Goal: Information Seeking & Learning: Learn about a topic

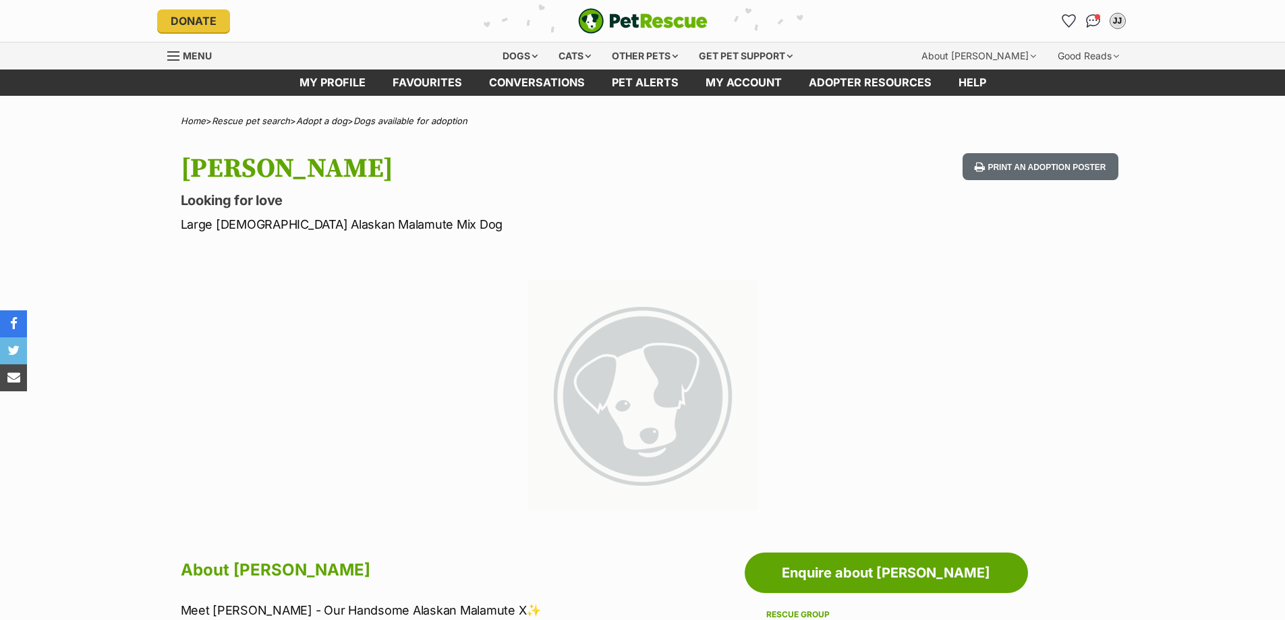
click at [648, 19] on img "PetRescue" at bounding box center [642, 21] width 129 height 26
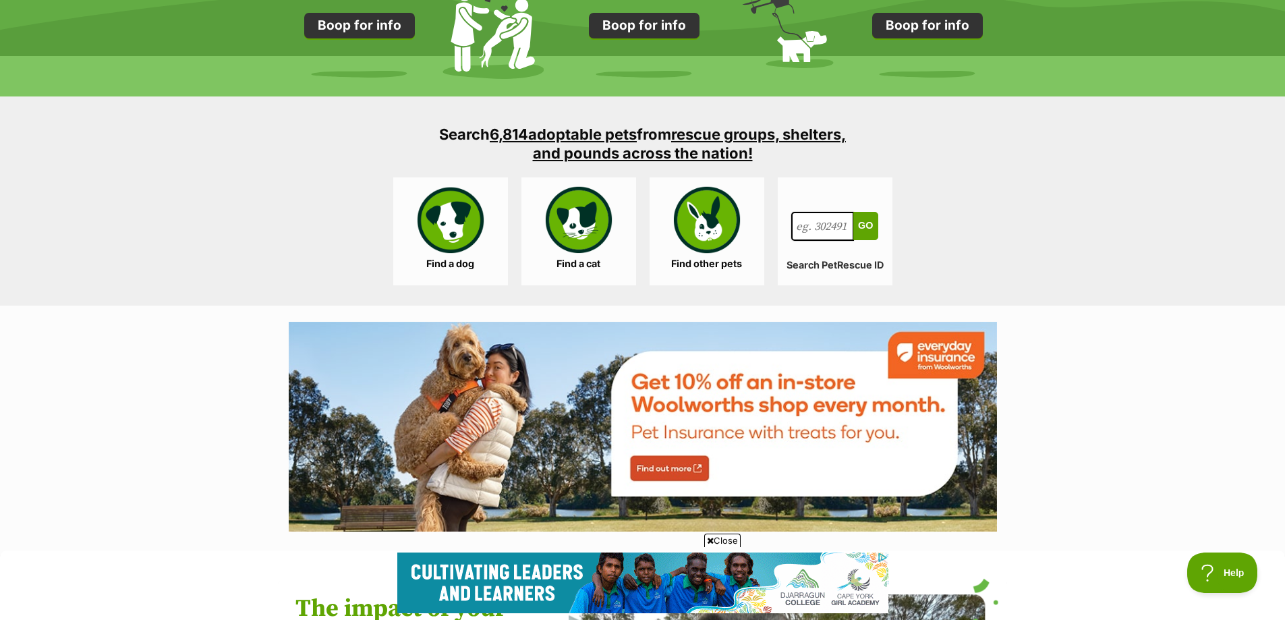
scroll to position [1281, 0]
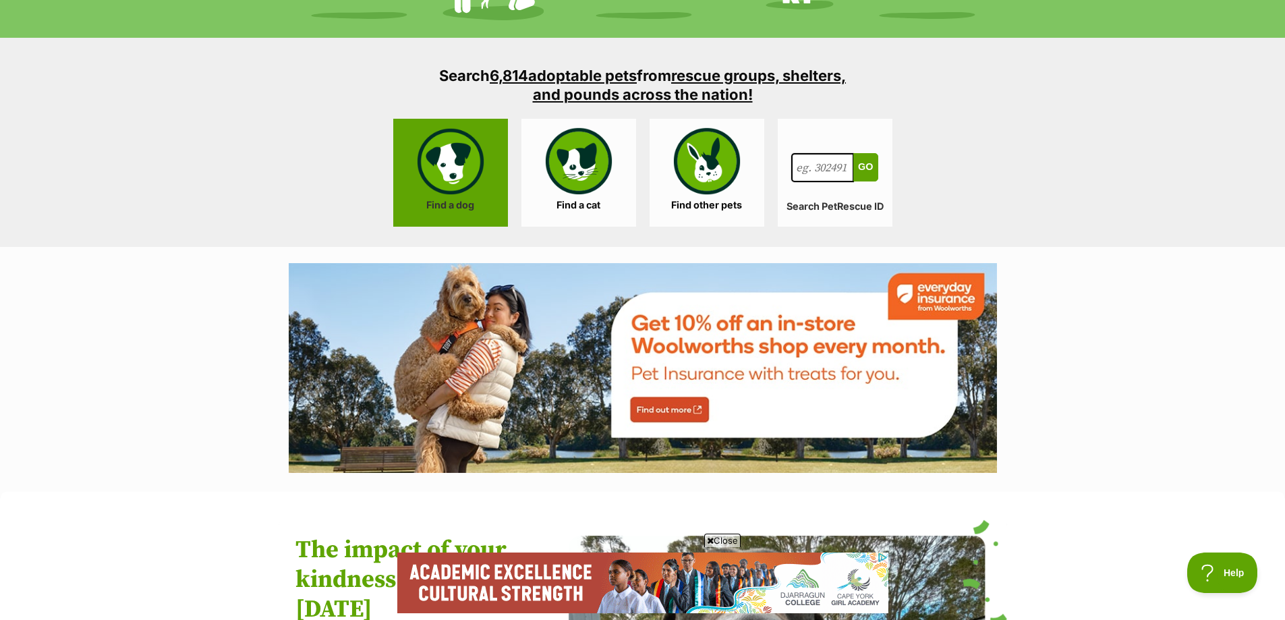
click at [446, 175] on link "Find a dog" at bounding box center [450, 173] width 115 height 108
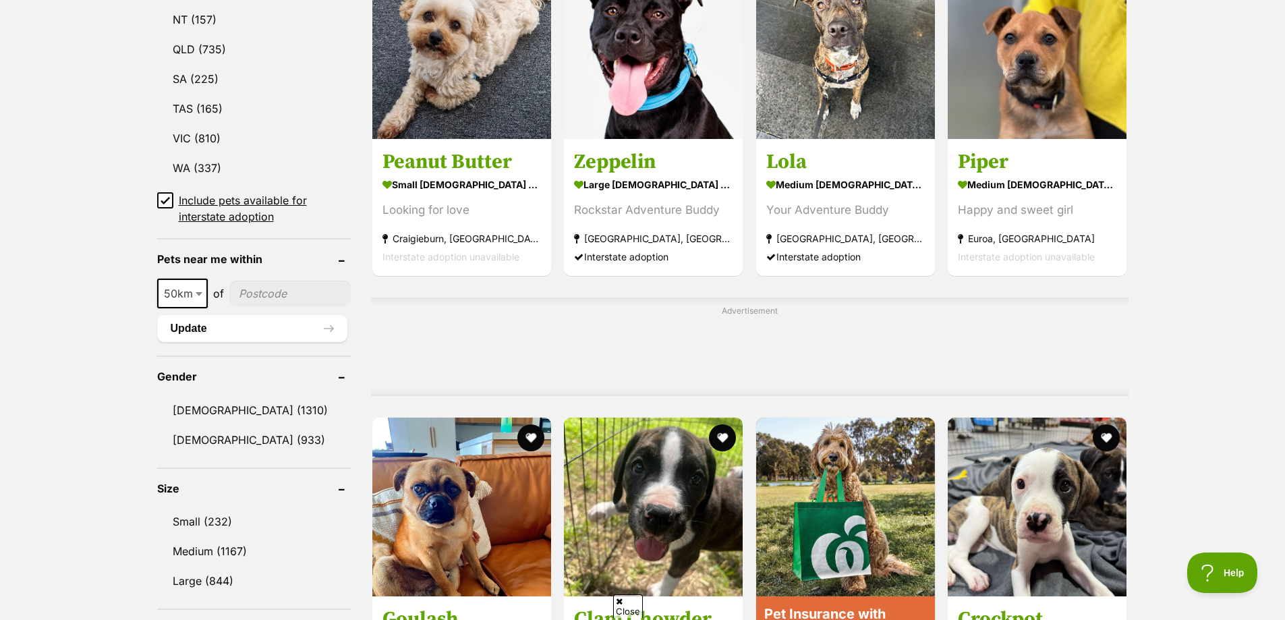
scroll to position [809, 0]
click at [181, 401] on link "Male (1310)" at bounding box center [254, 409] width 194 height 28
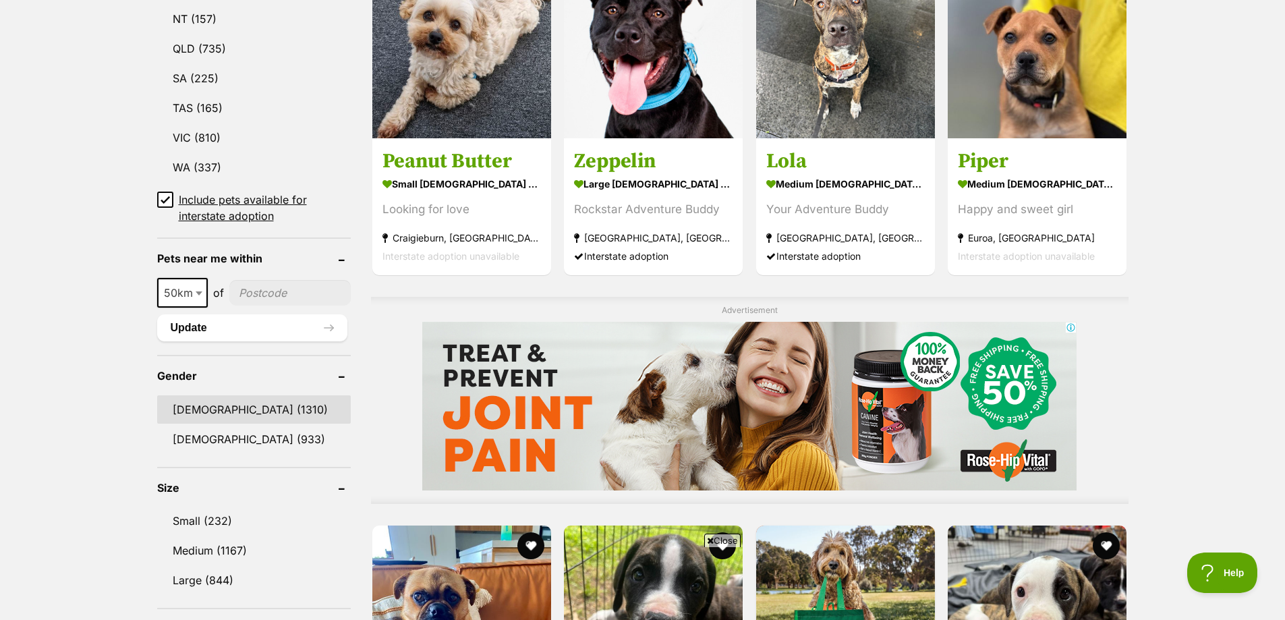
scroll to position [0, 0]
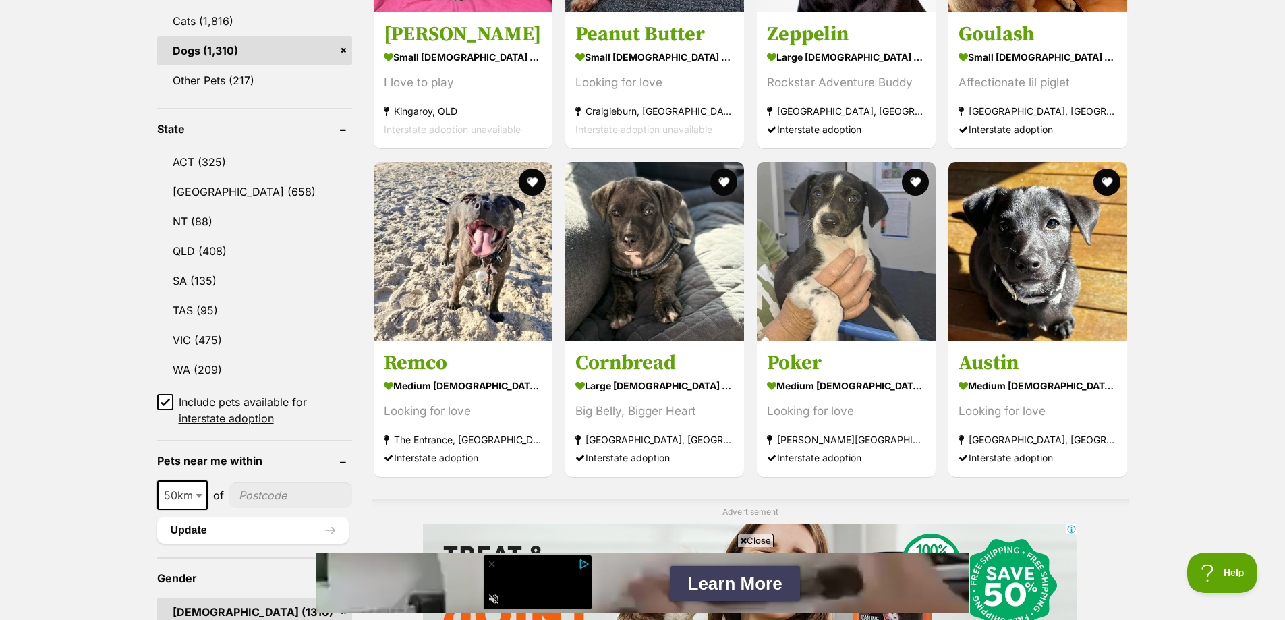
click at [255, 493] on input"] "postcode" at bounding box center [290, 495] width 123 height 26
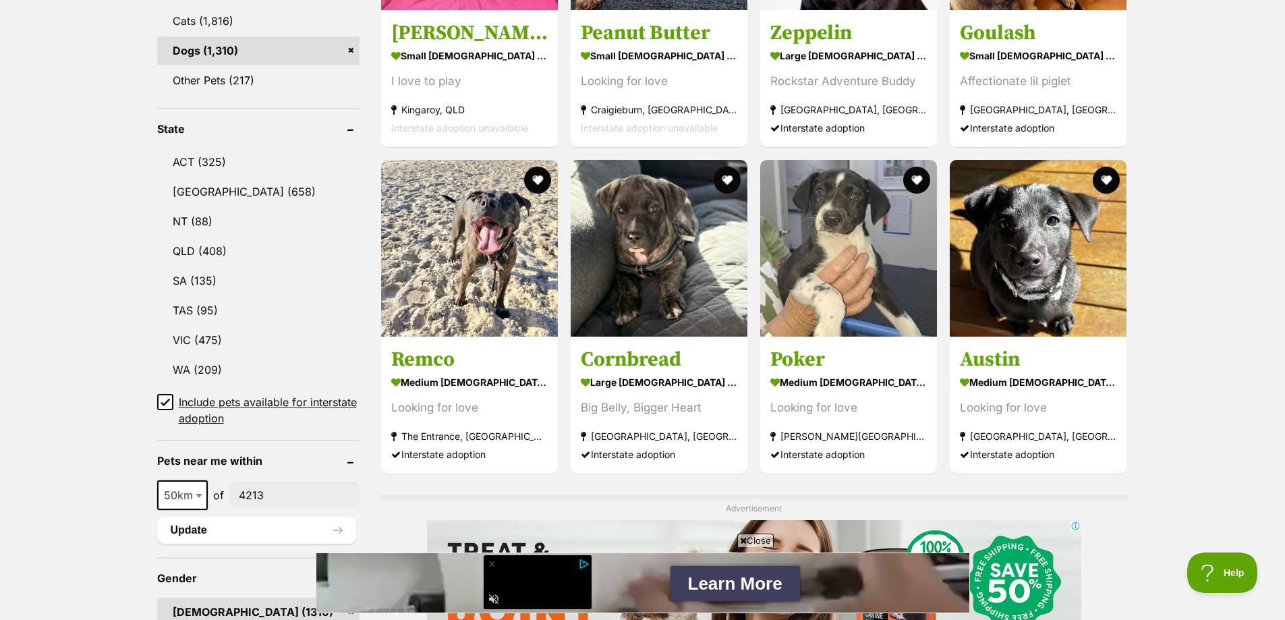
type input"] "4213"
click at [268, 525] on button "Update" at bounding box center [256, 530] width 199 height 27
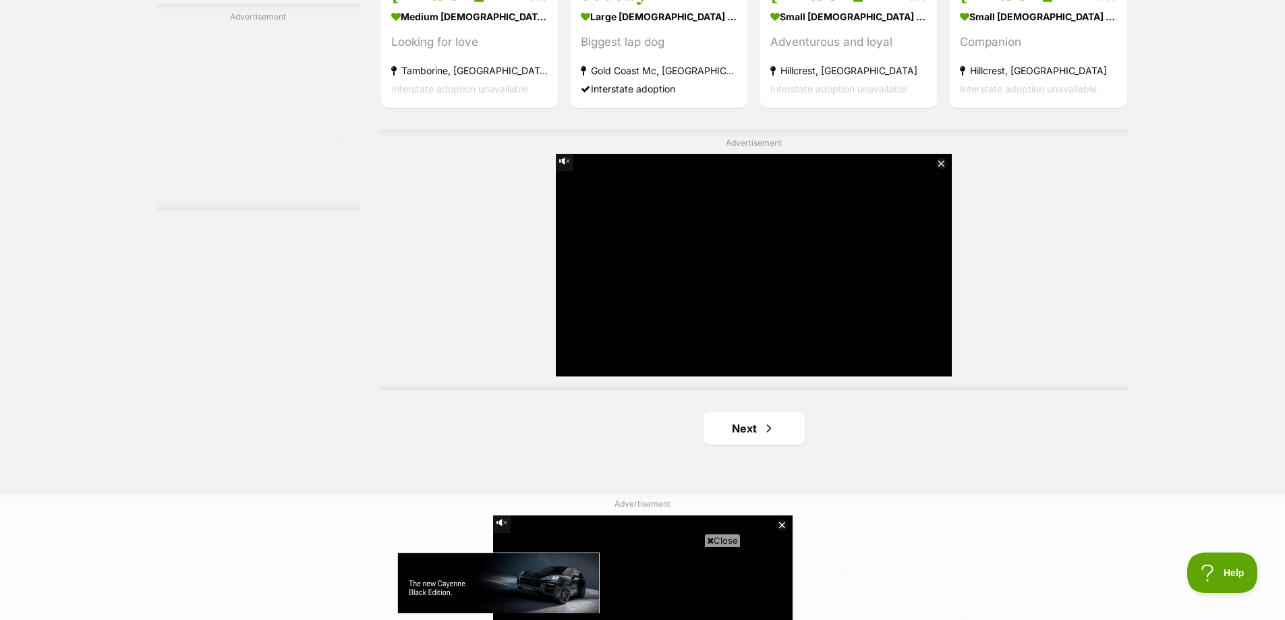
scroll to position [2360, 0]
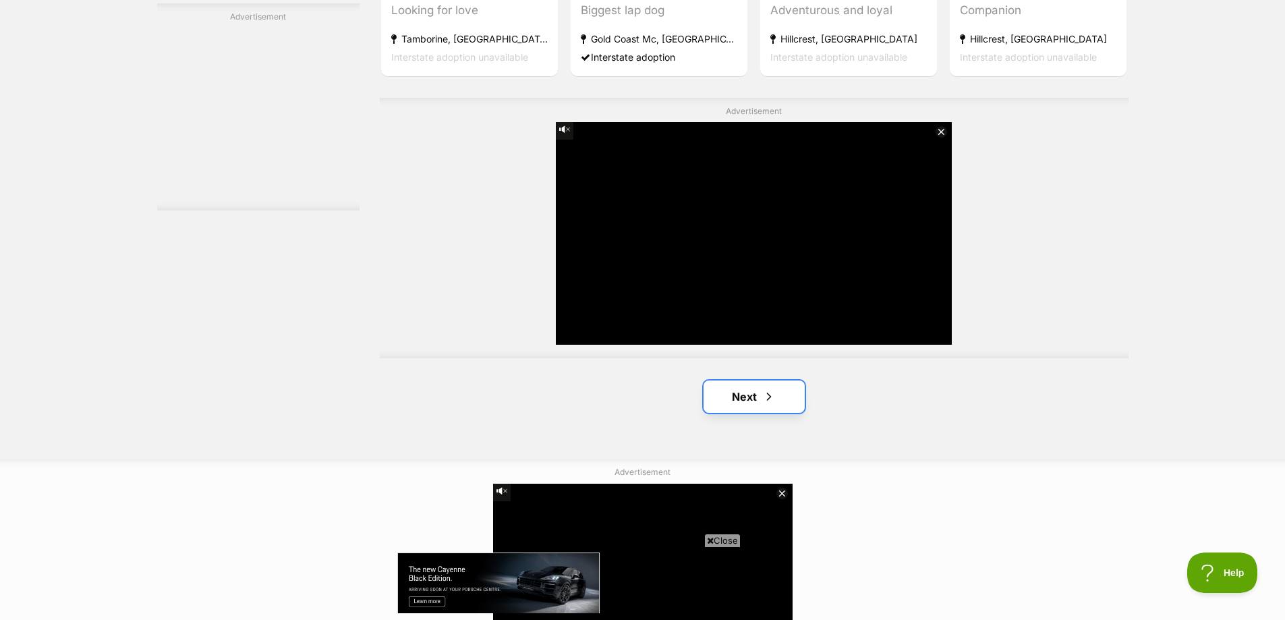
click at [732, 380] on link "Next" at bounding box center [753, 396] width 101 height 32
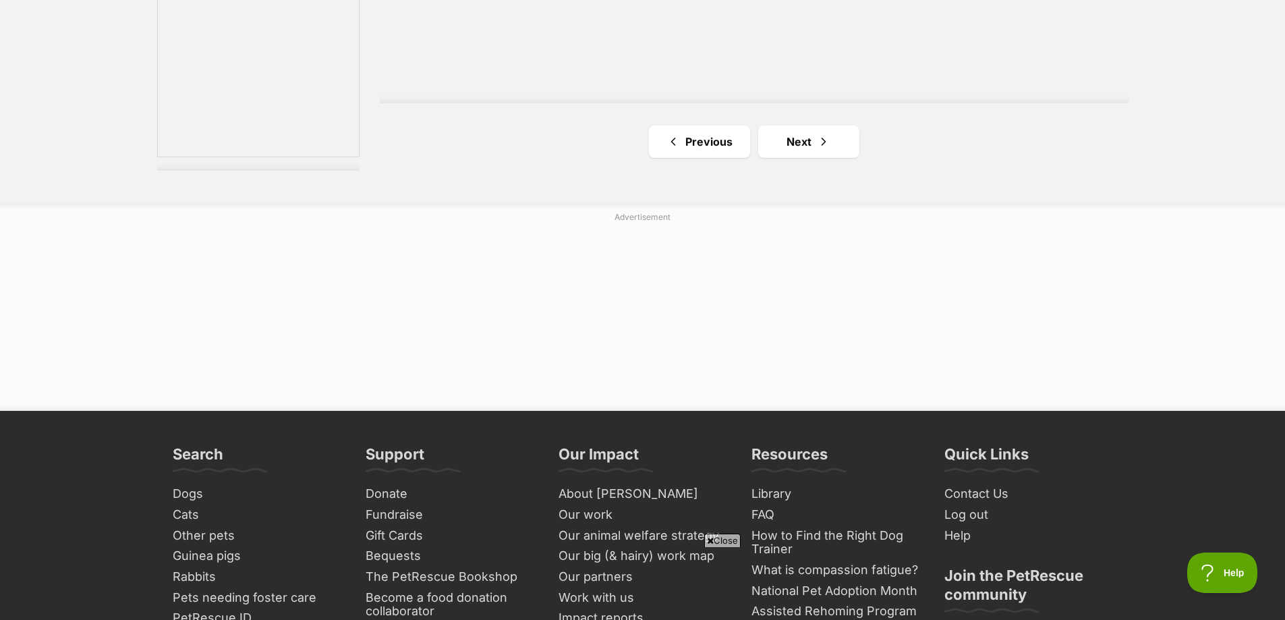
scroll to position [2563, 0]
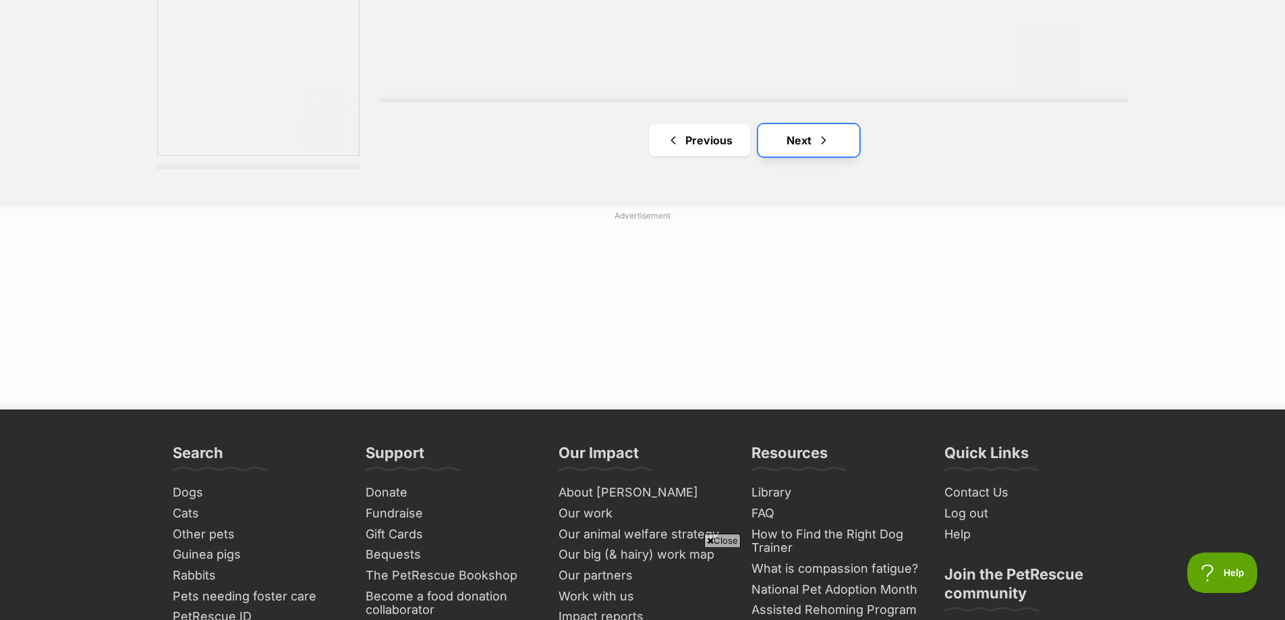
click at [815, 142] on link "Next" at bounding box center [808, 140] width 101 height 32
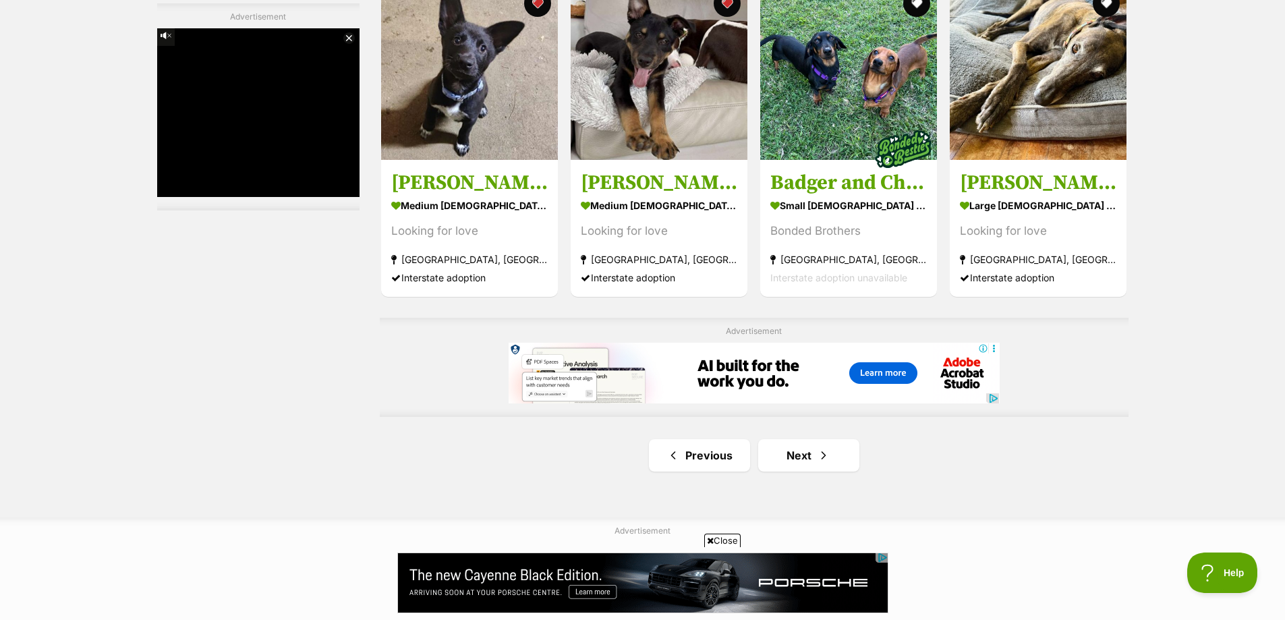
scroll to position [2360, 0]
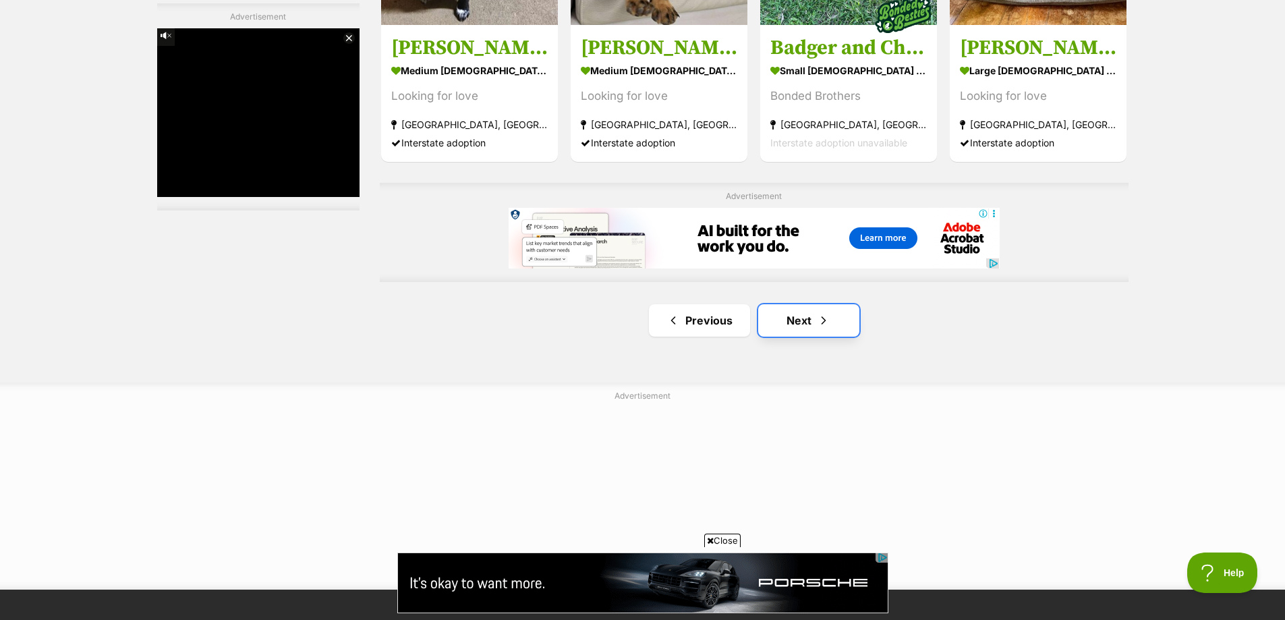
click at [807, 318] on link "Next" at bounding box center [808, 320] width 101 height 32
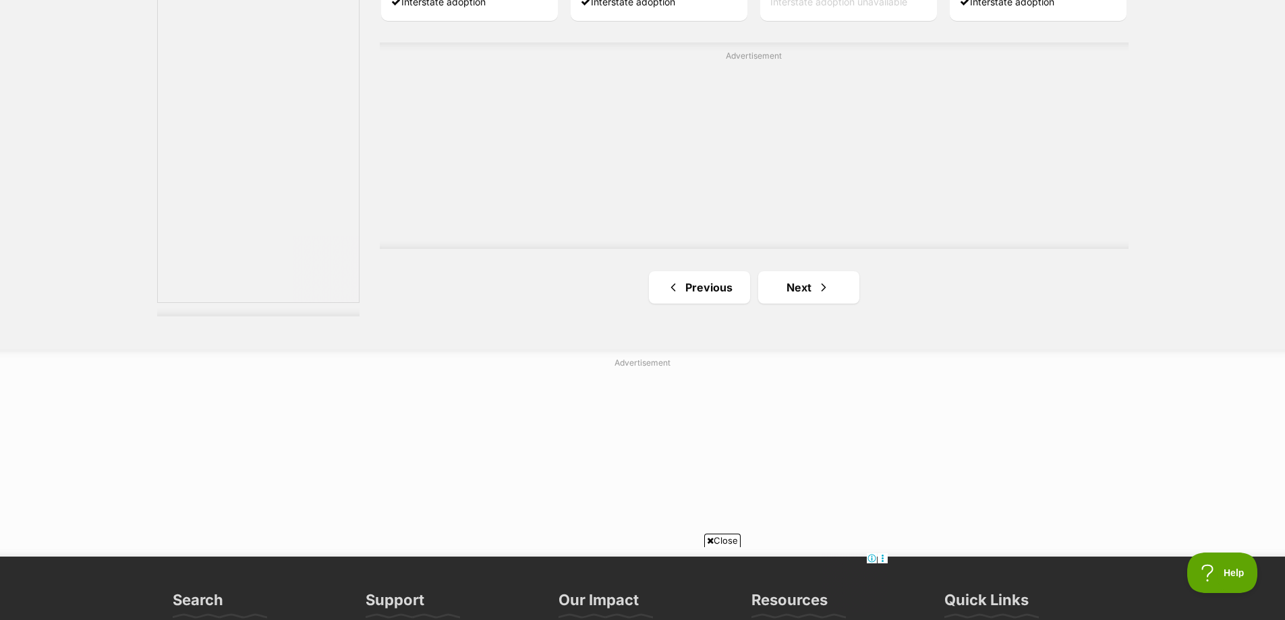
scroll to position [2428, 0]
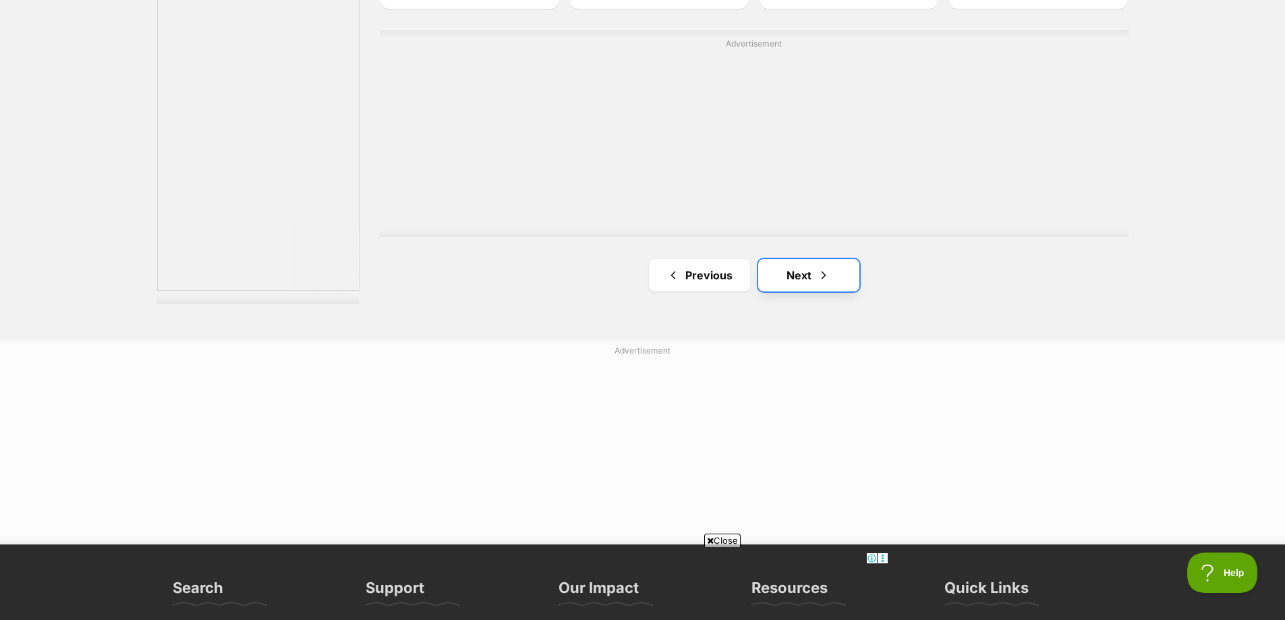
click at [803, 270] on link "Next" at bounding box center [808, 275] width 101 height 32
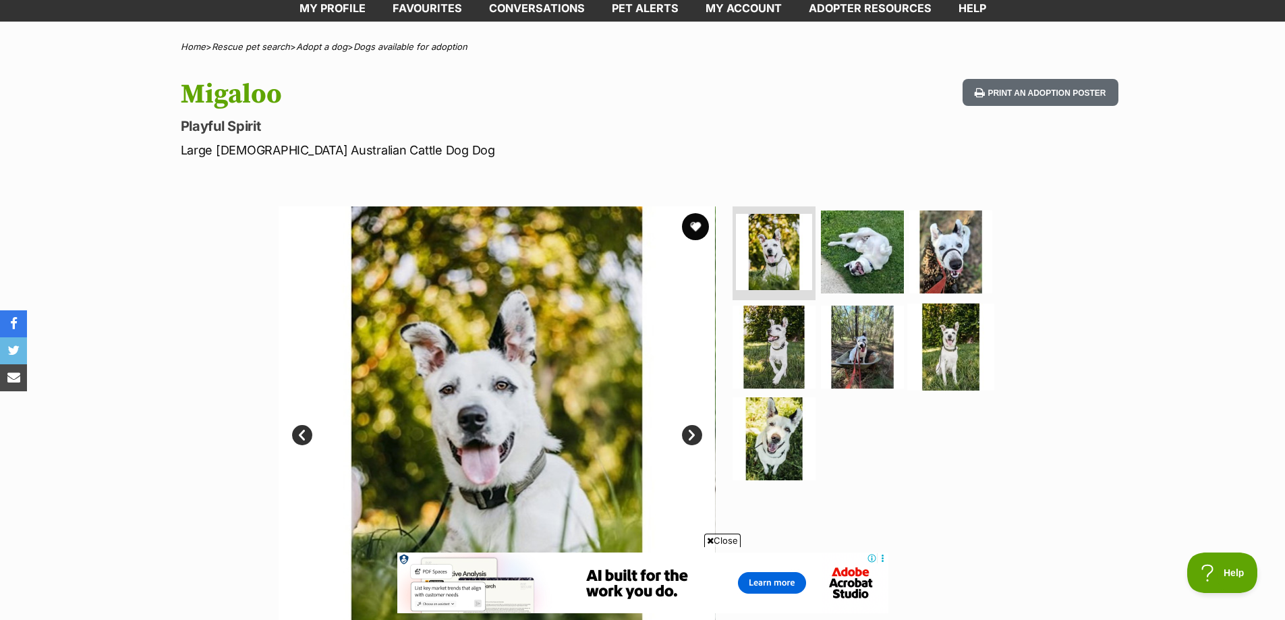
scroll to position [135, 0]
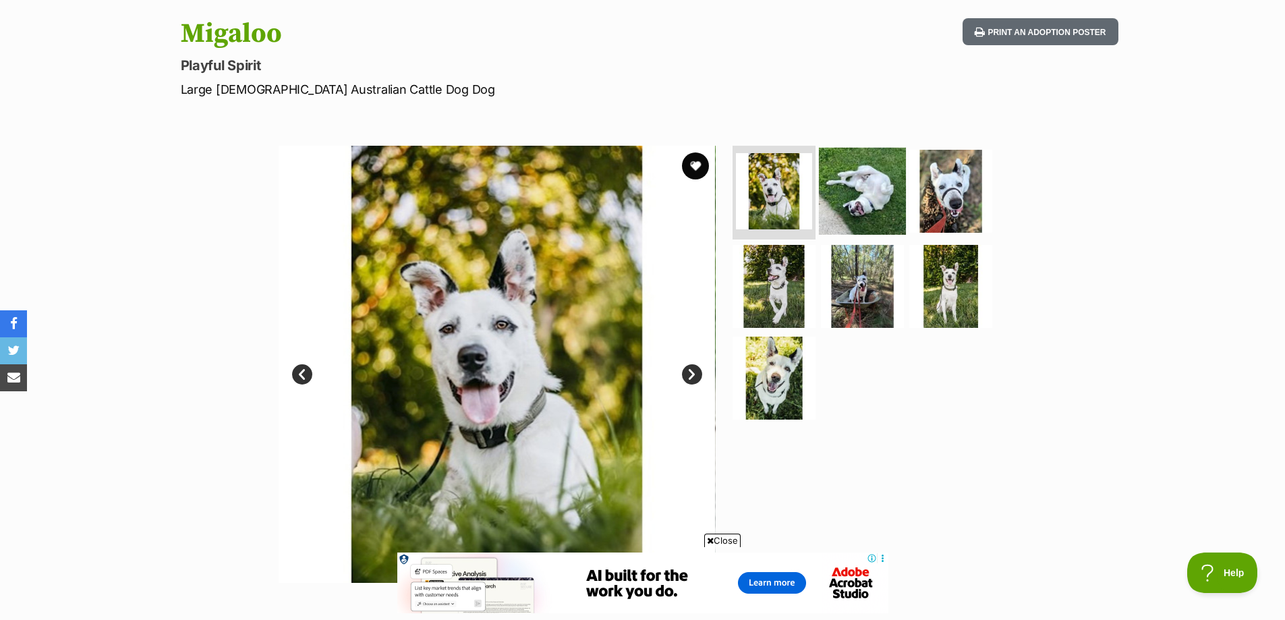
click at [851, 192] on img at bounding box center [862, 190] width 87 height 87
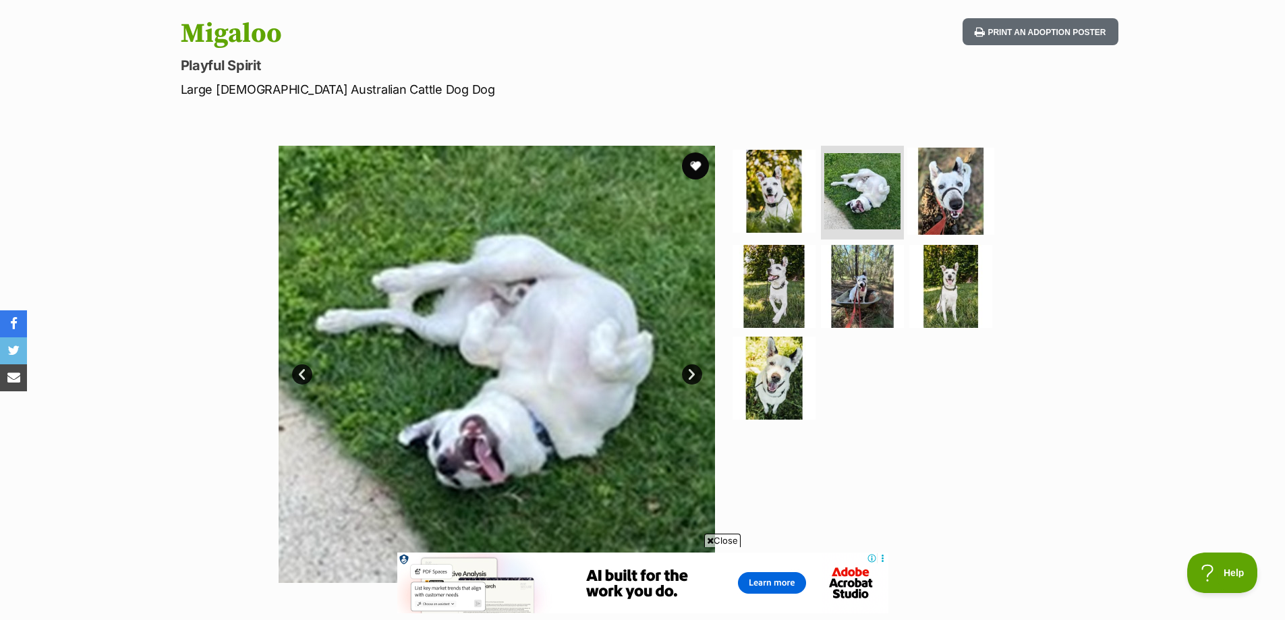
click at [950, 196] on img at bounding box center [950, 190] width 87 height 87
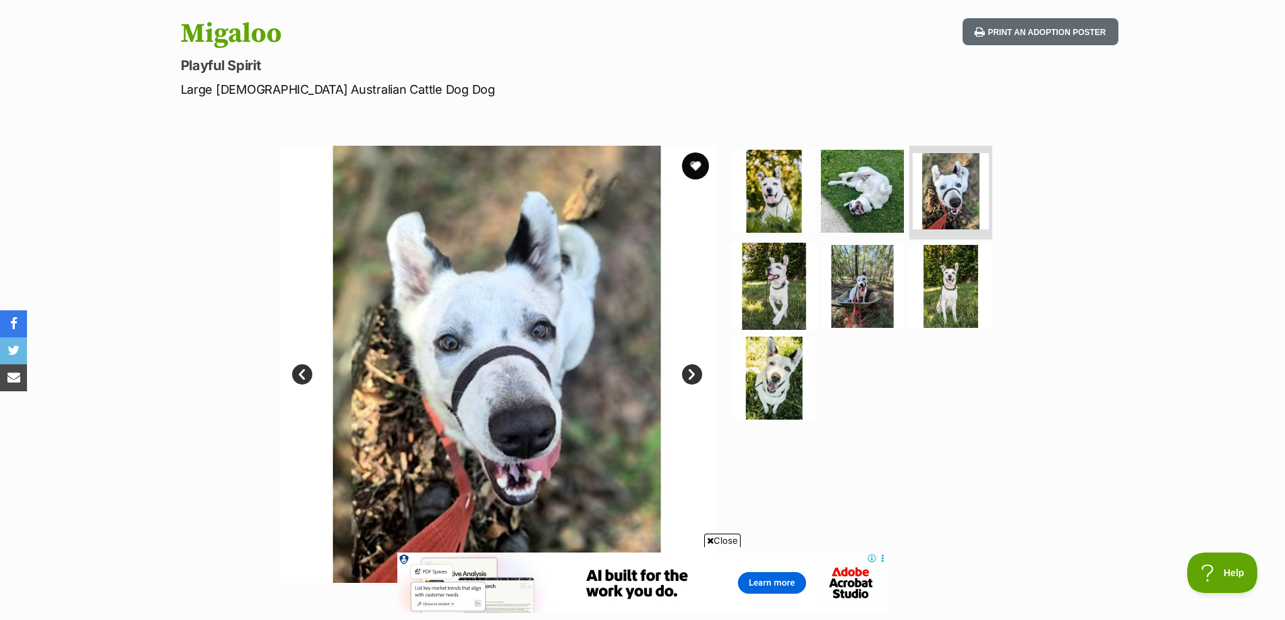
click at [792, 285] on img at bounding box center [773, 286] width 87 height 87
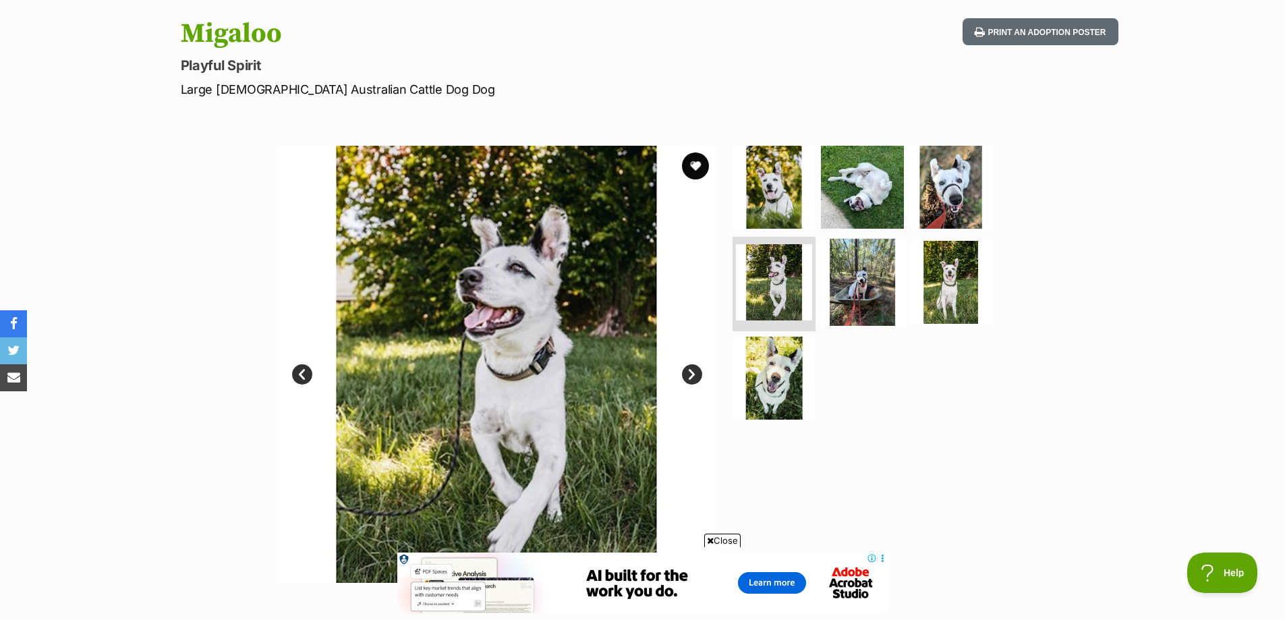
click at [856, 281] on img at bounding box center [862, 282] width 87 height 87
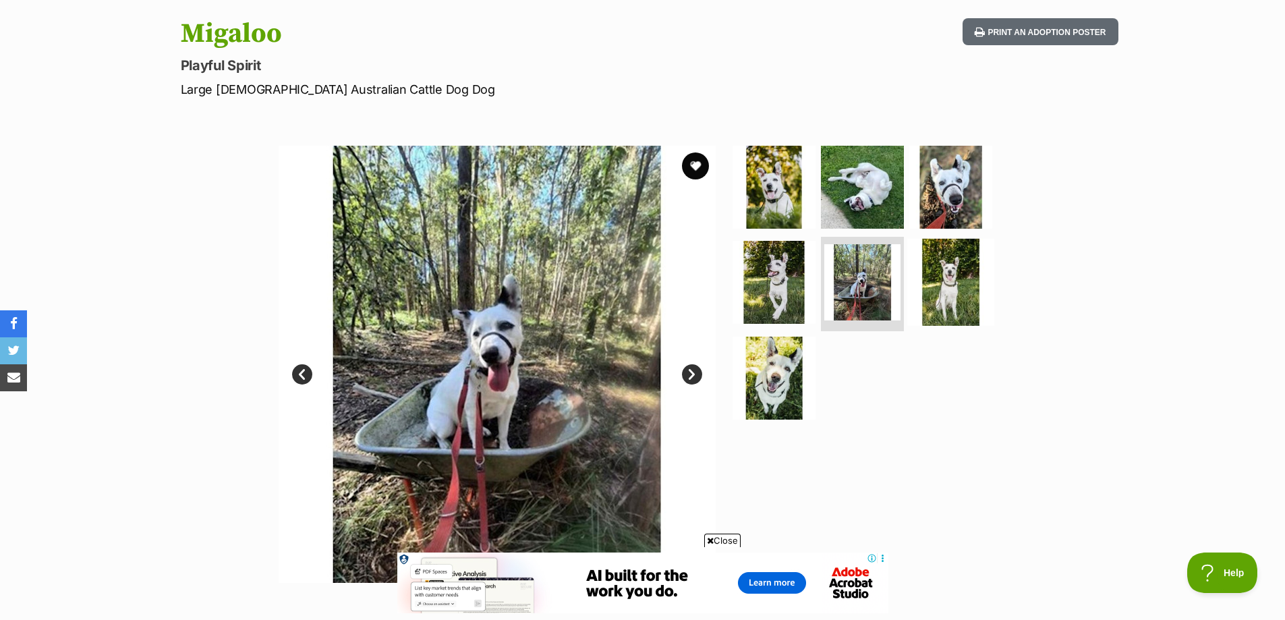
click at [966, 267] on img at bounding box center [950, 282] width 87 height 87
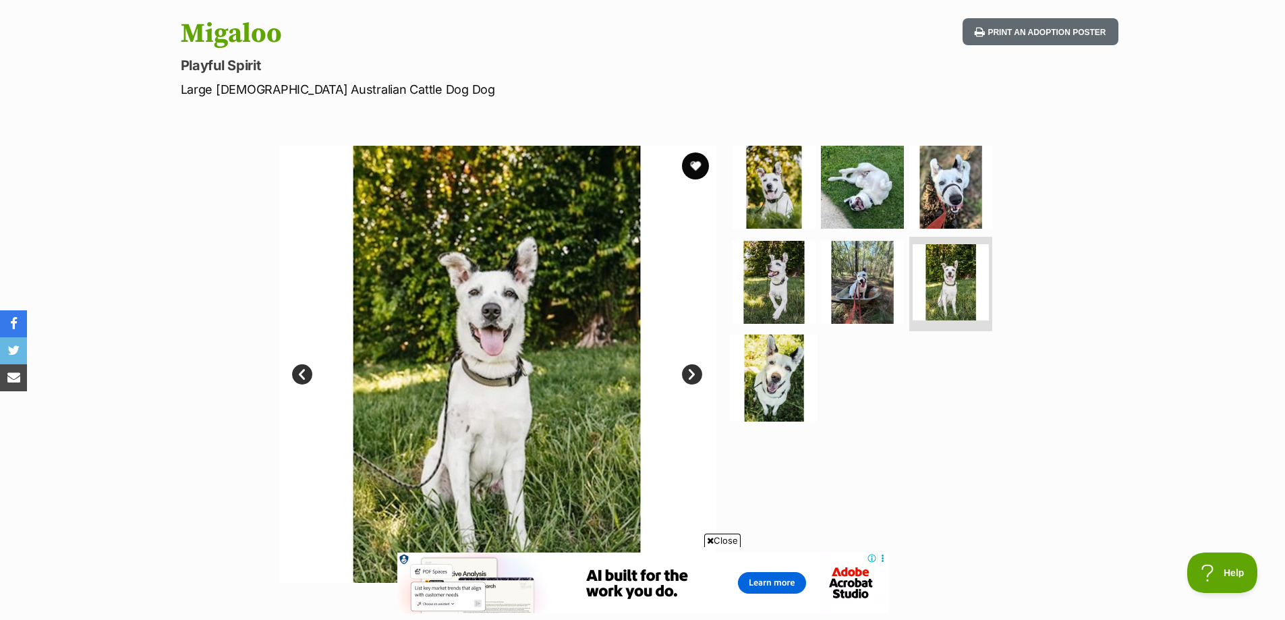
click at [786, 372] on img at bounding box center [773, 378] width 87 height 87
